Goal: Navigation & Orientation: Go to known website

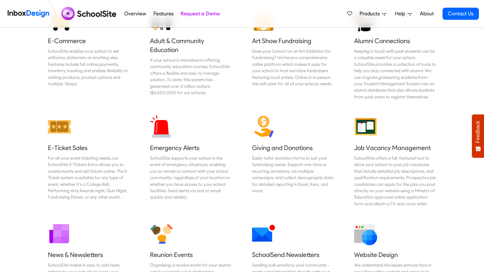
scroll to position [879, 0]
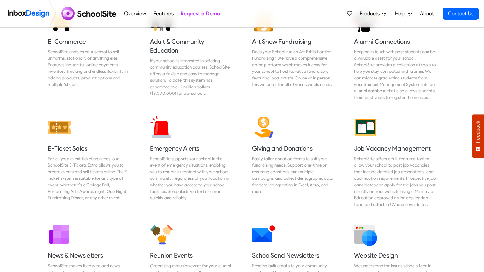
click at [83, 15] on img at bounding box center [90, 13] width 62 height 15
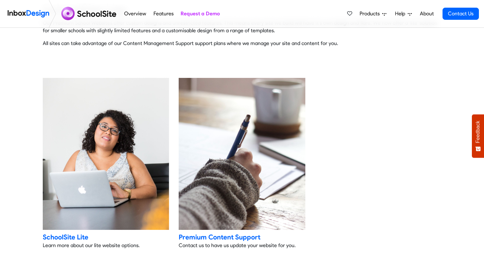
scroll to position [1249, 0]
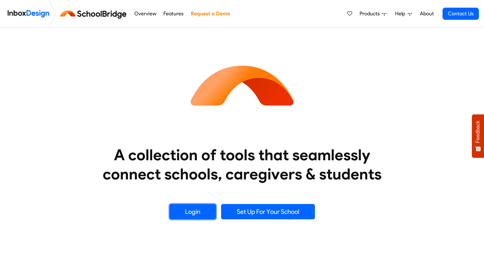
click at [200, 205] on link "Login" at bounding box center [192, 211] width 47 height 15
